Goal: Task Accomplishment & Management: Use online tool/utility

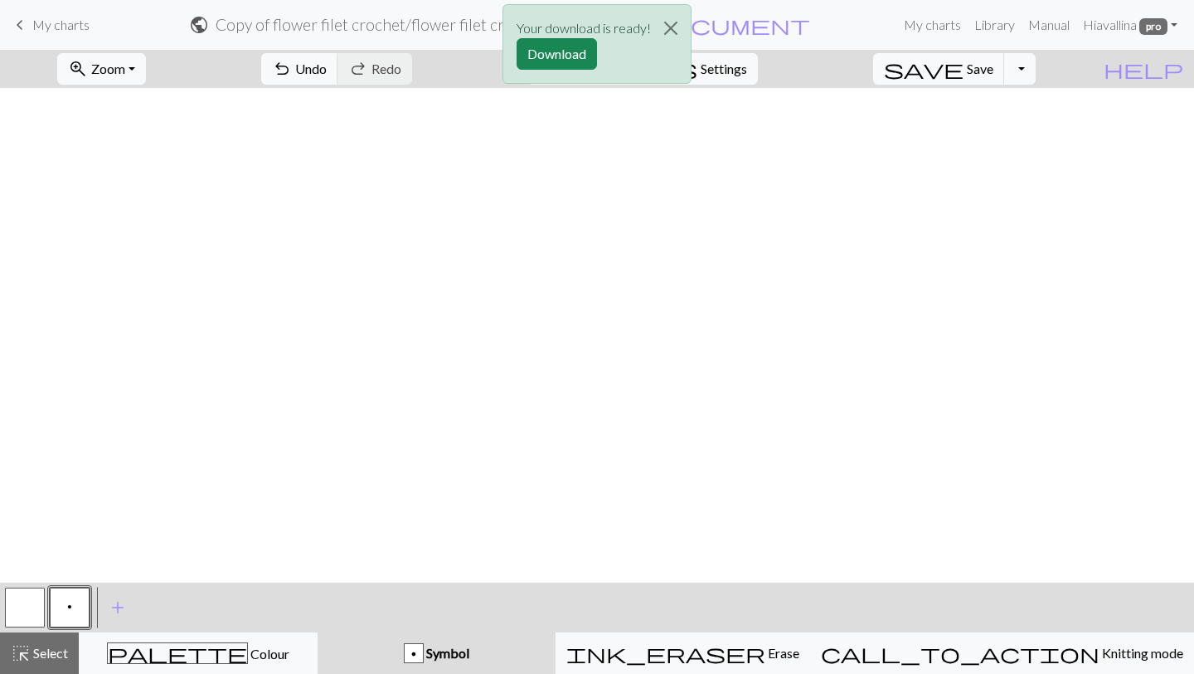
scroll to position [389, 1975]
click at [674, 26] on button "Close" at bounding box center [671, 28] width 40 height 46
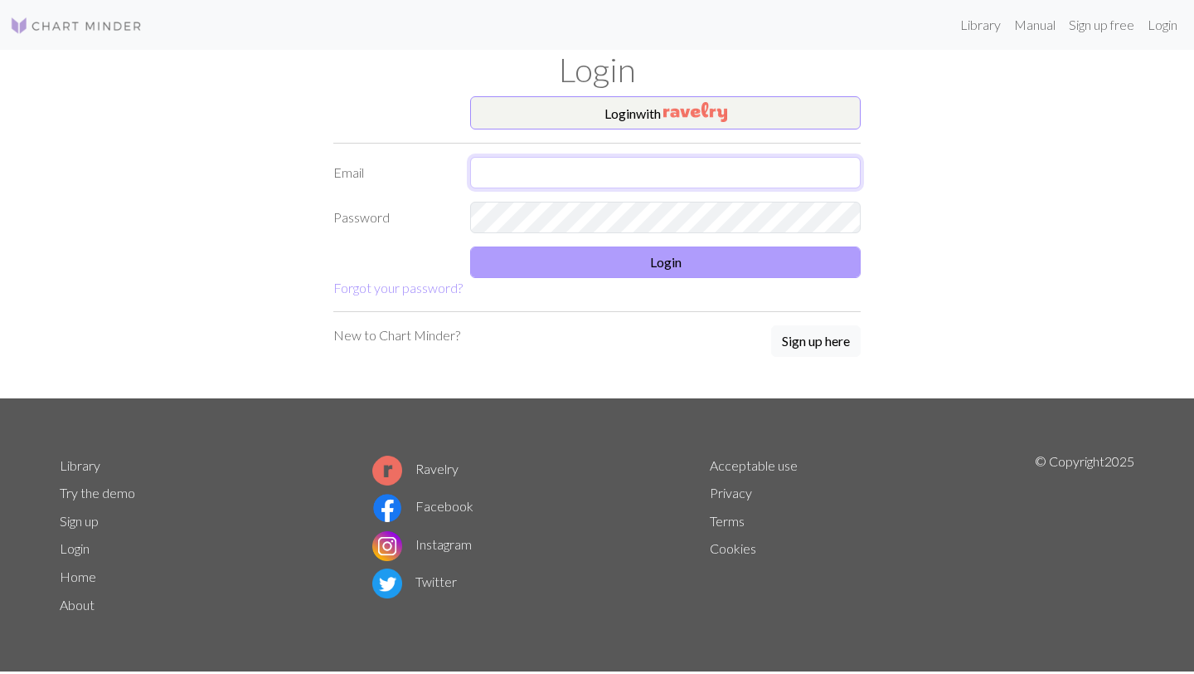
type input "avallinaver@gmail.com"
click at [575, 270] on button "Login" at bounding box center [665, 262] width 391 height 32
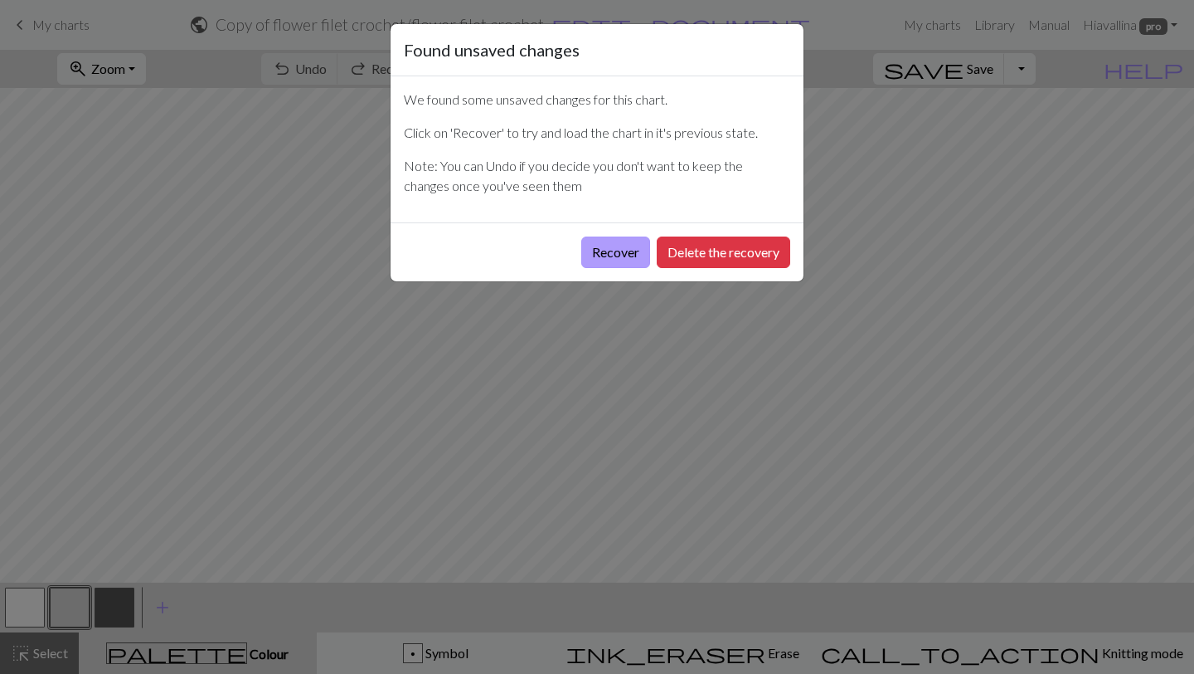
click at [624, 251] on button "Recover" at bounding box center [615, 252] width 69 height 32
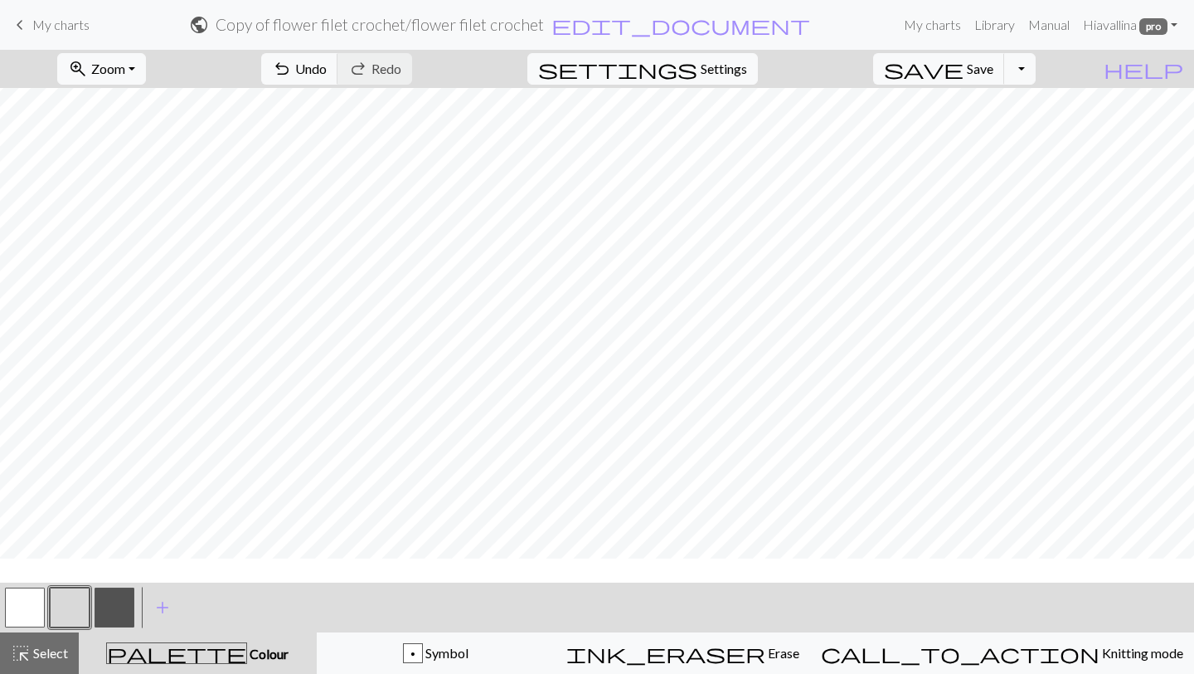
scroll to position [576, 0]
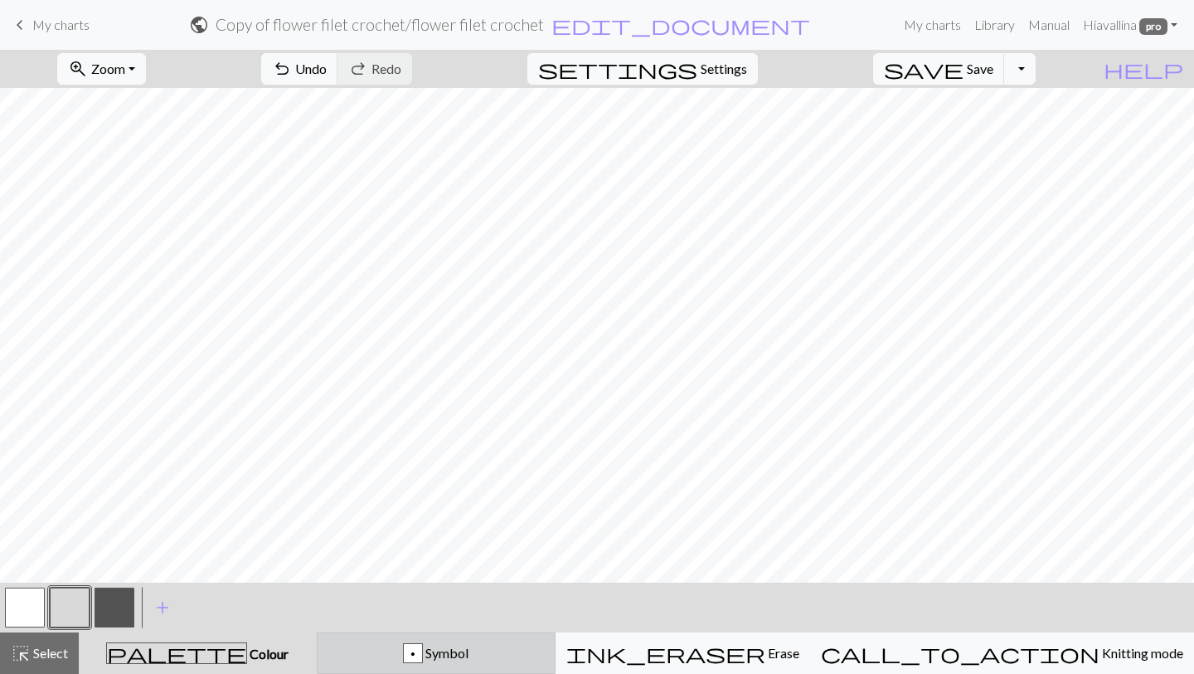
click at [469, 647] on span "Symbol" at bounding box center [446, 653] width 46 height 16
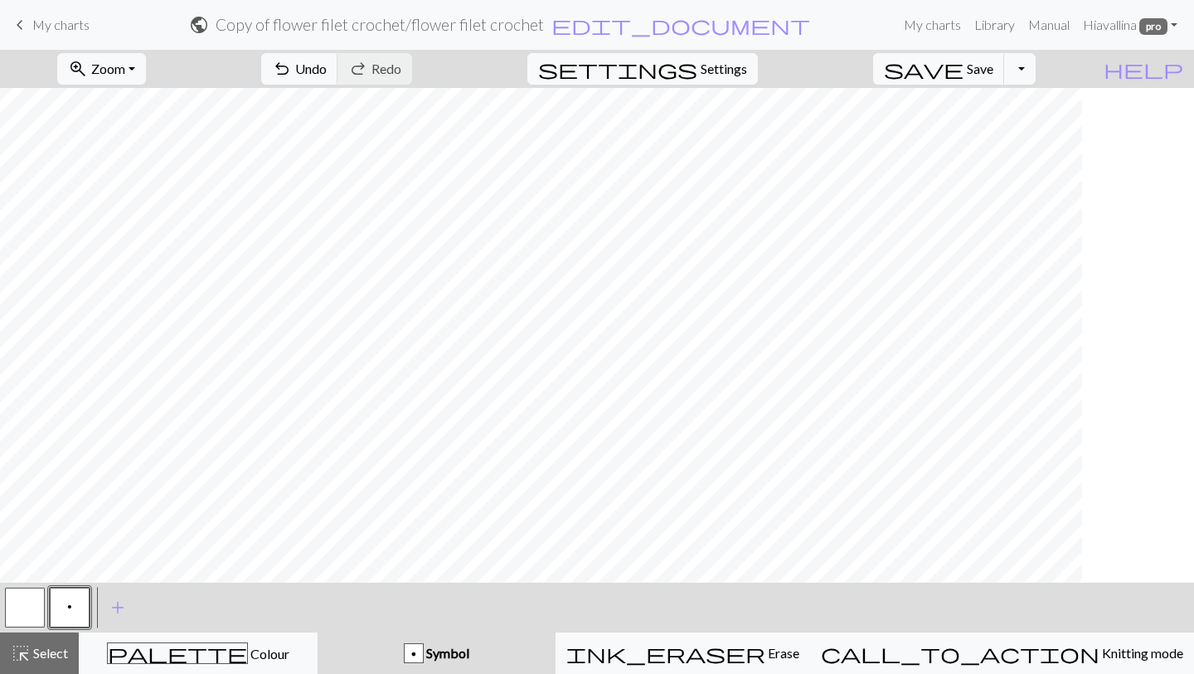
scroll to position [52, 0]
click at [125, 68] on span "Zoom" at bounding box center [108, 69] width 34 height 16
click at [132, 277] on button "200%" at bounding box center [123, 278] width 131 height 27
click at [125, 66] on span "Zoom" at bounding box center [108, 69] width 34 height 16
click at [134, 251] on button "150%" at bounding box center [123, 252] width 131 height 27
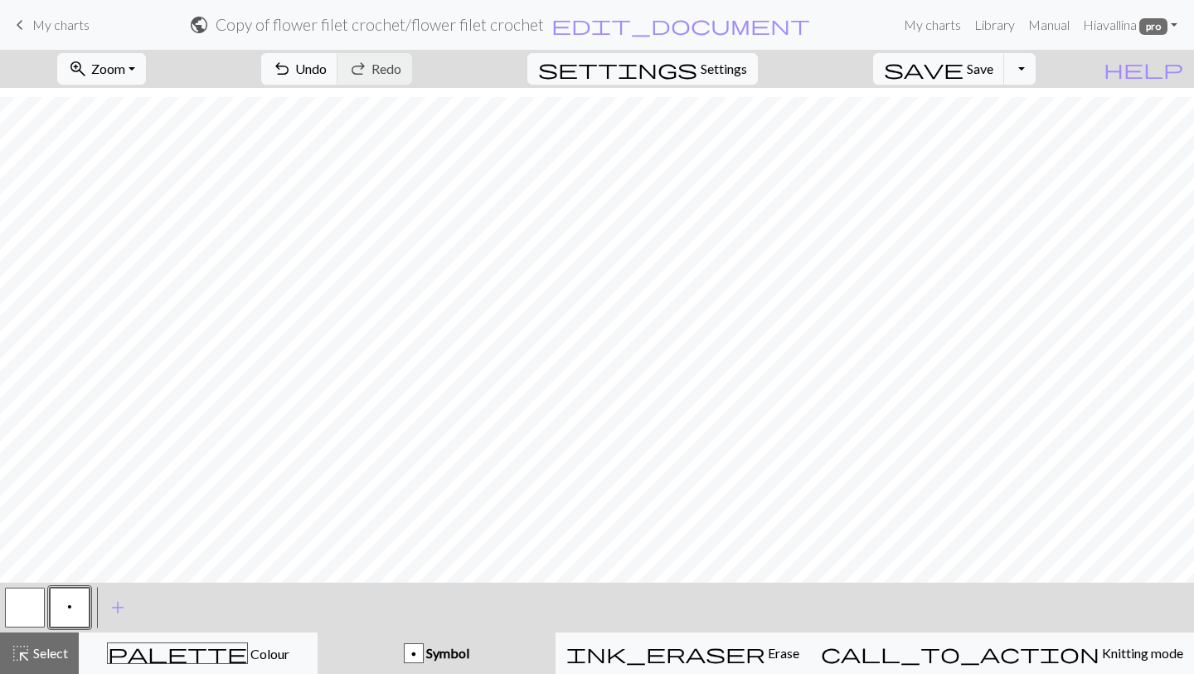
scroll to position [668, 0]
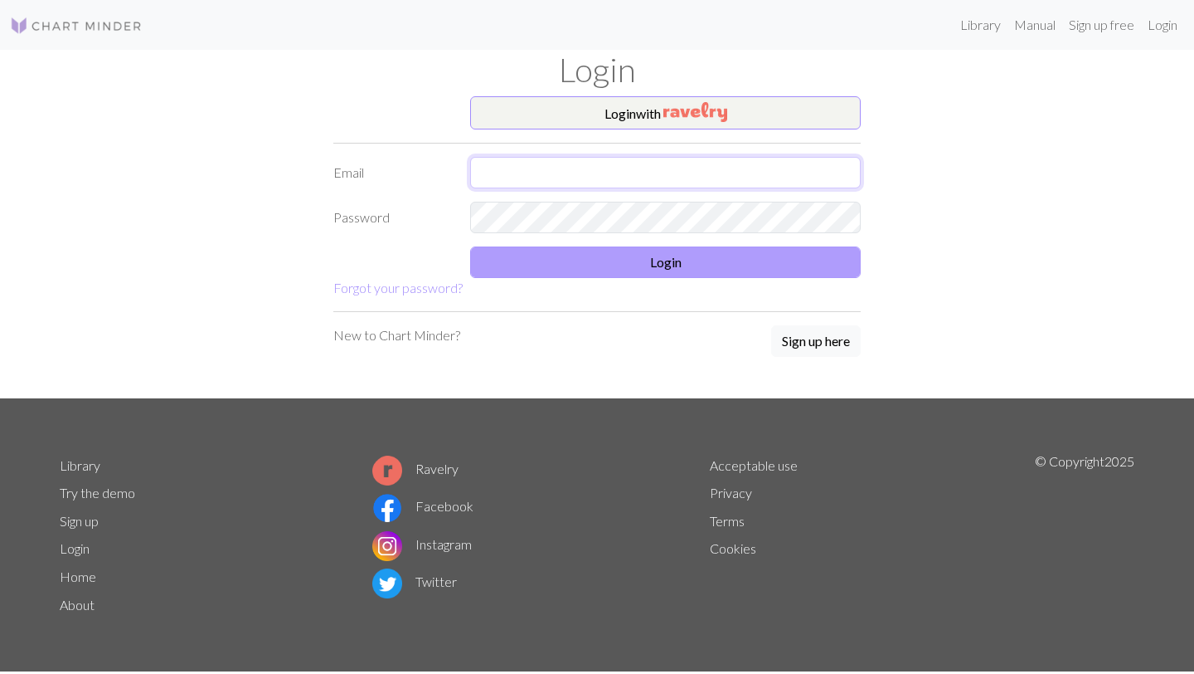
type input "avallinaver@gmail.com"
click at [585, 265] on button "Login" at bounding box center [665, 262] width 391 height 32
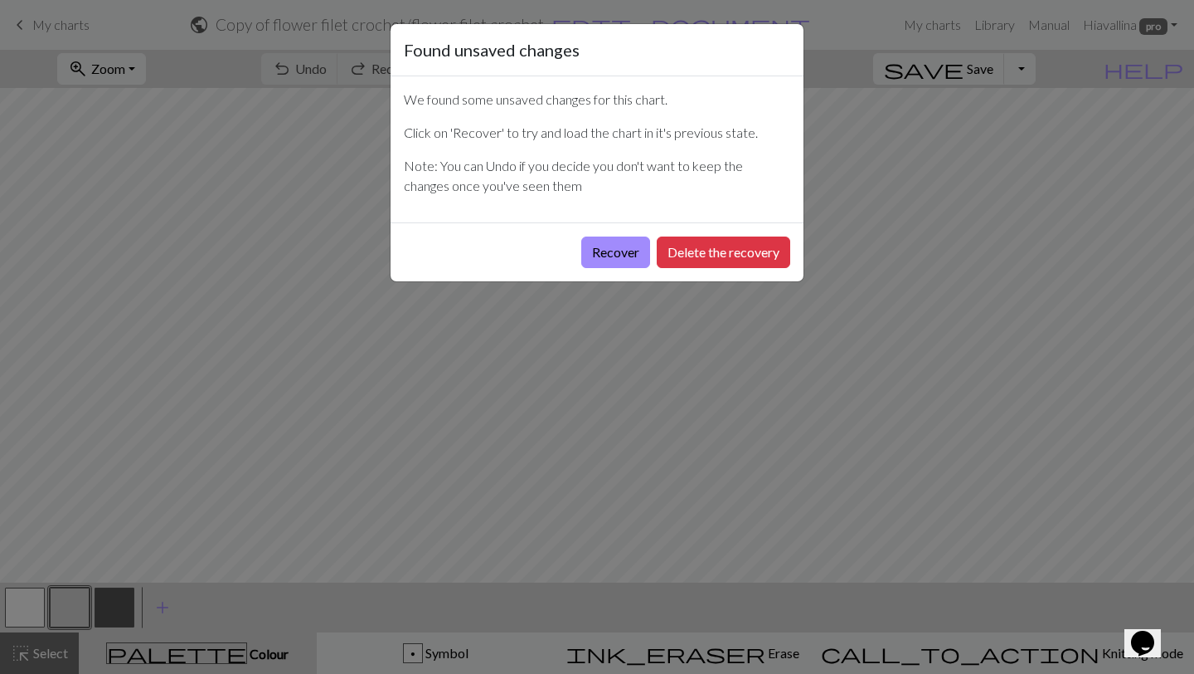
click at [585, 265] on button "Recover" at bounding box center [615, 252] width 69 height 32
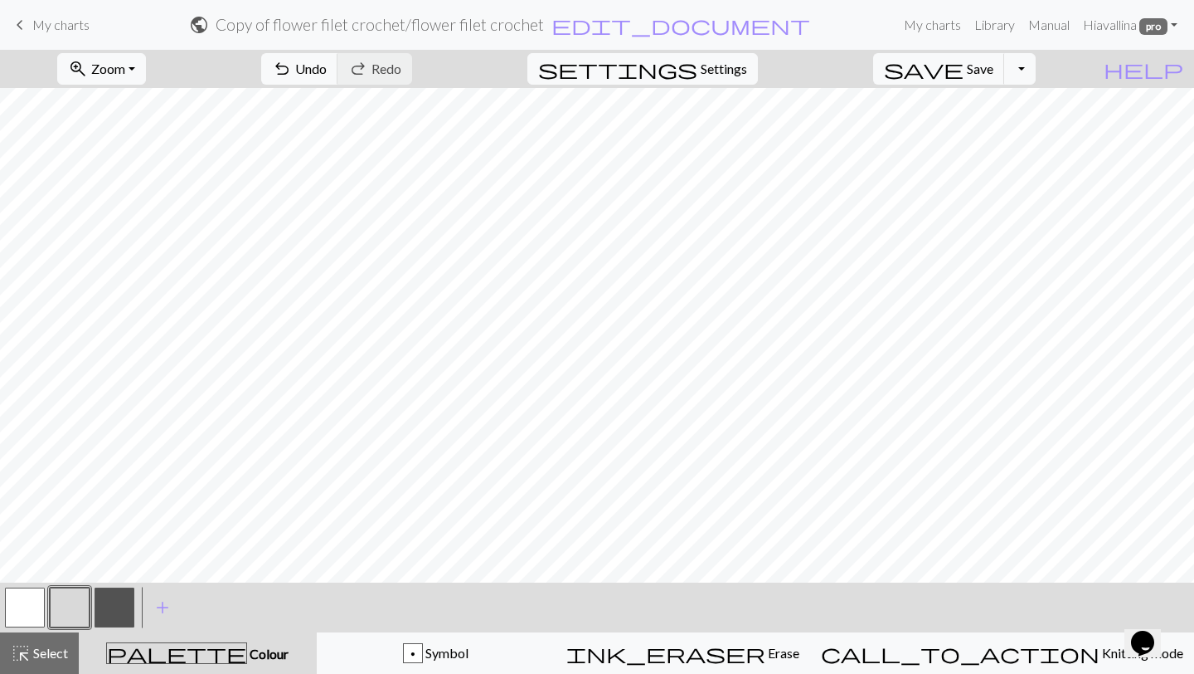
scroll to position [233, 0]
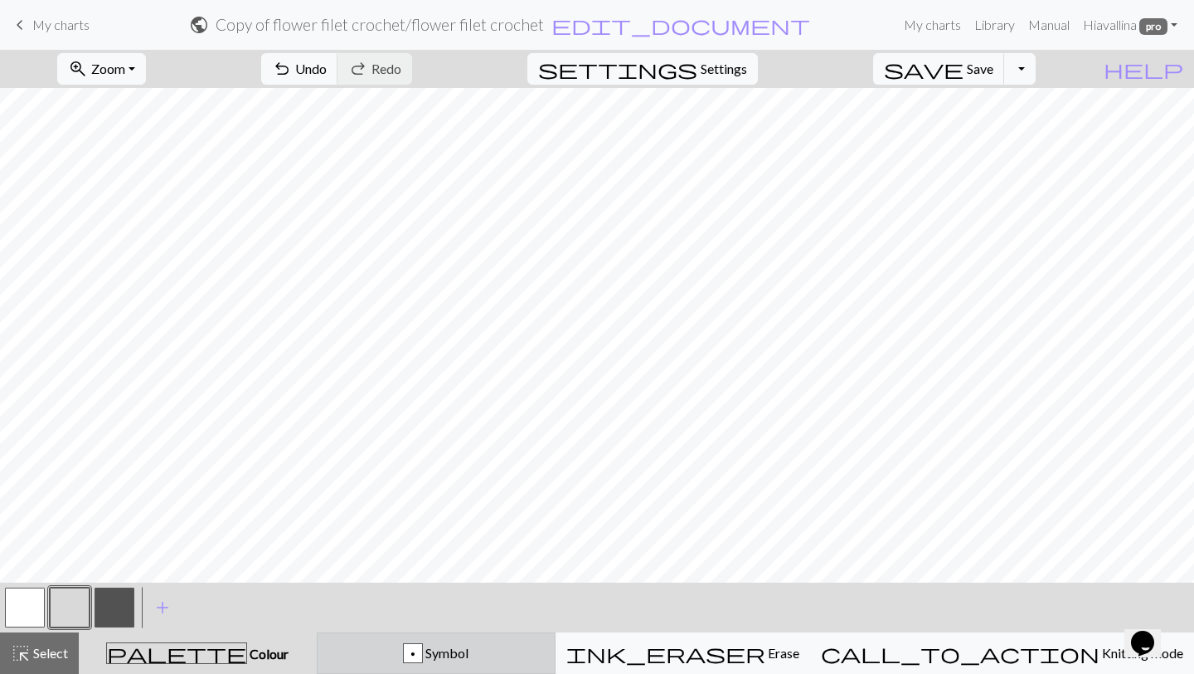
click at [442, 640] on button "p Symbol" at bounding box center [436, 652] width 239 height 41
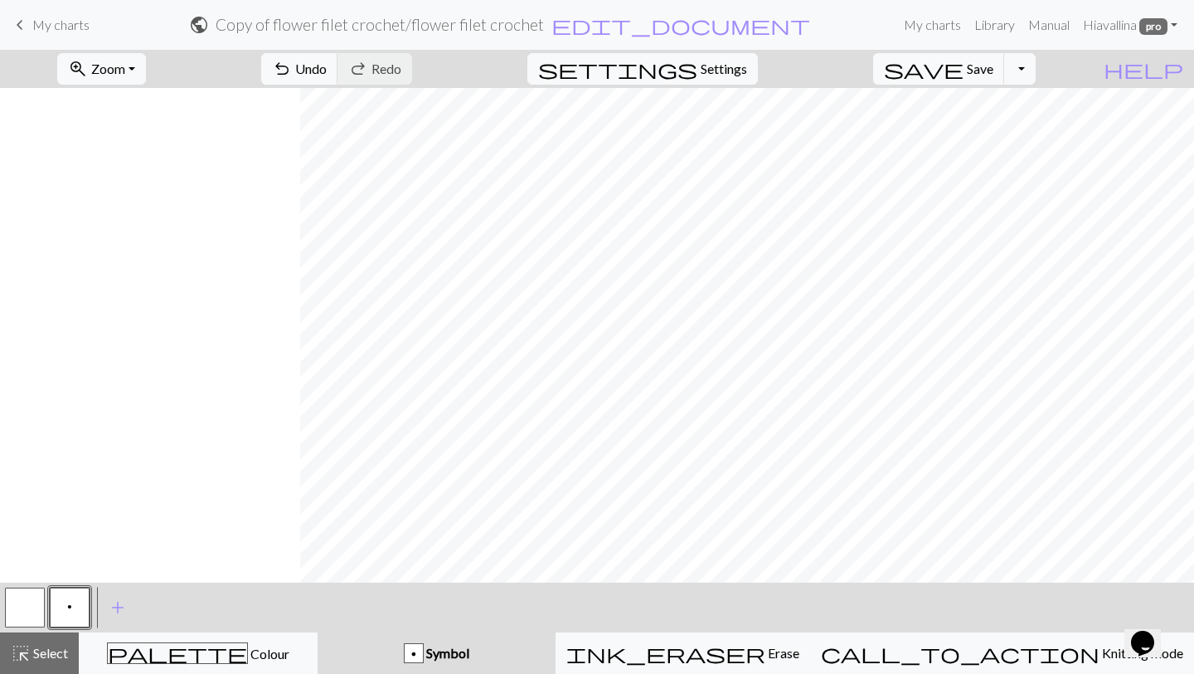
scroll to position [764, 823]
